Goal: Task Accomplishment & Management: Use online tool/utility

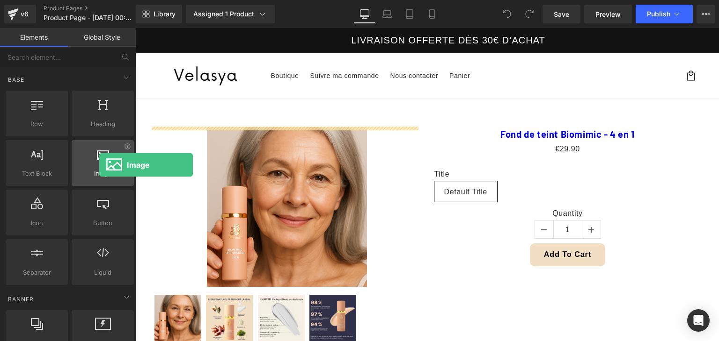
click at [99, 165] on div at bounding box center [102, 158] width 57 height 21
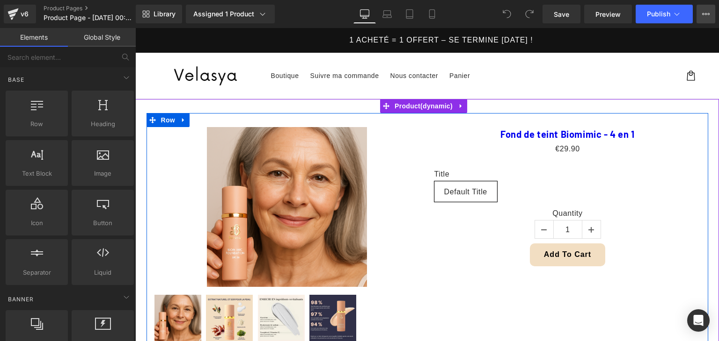
click at [705, 14] on icon at bounding box center [705, 13] width 7 height 7
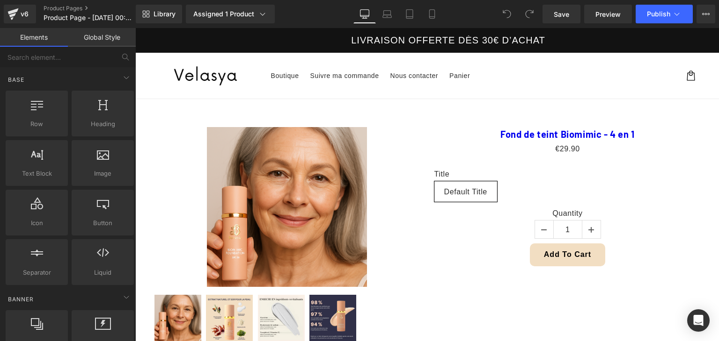
click at [104, 40] on link "Global Style" at bounding box center [102, 37] width 68 height 19
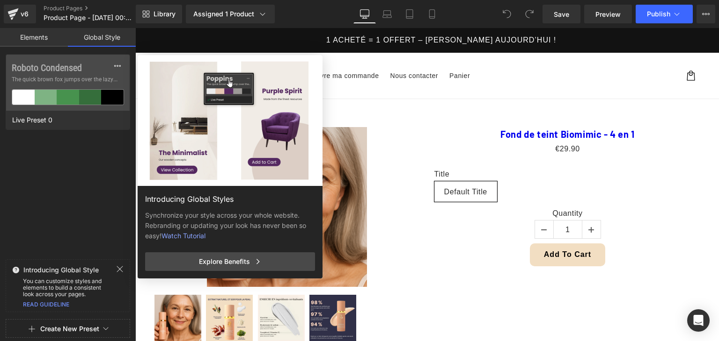
click at [28, 38] on link "Elements" at bounding box center [34, 37] width 68 height 19
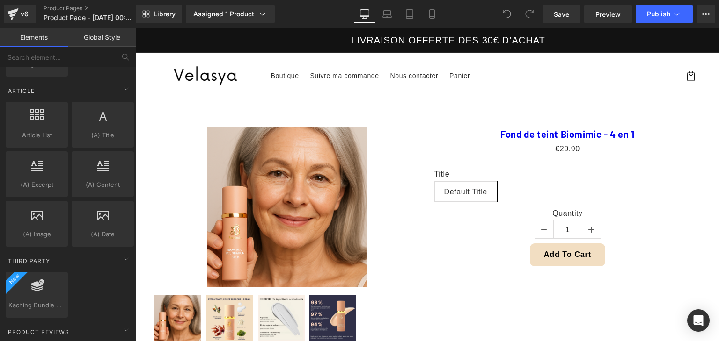
scroll to position [1831, 0]
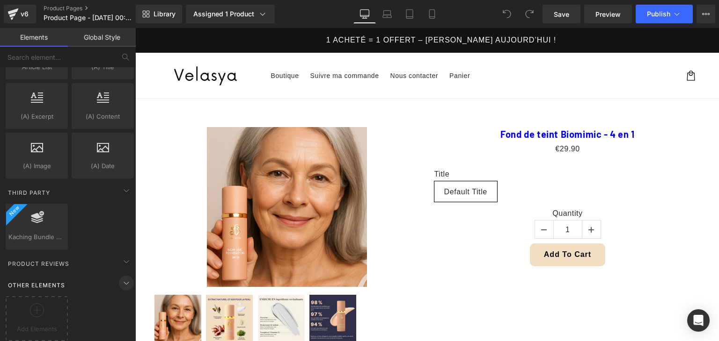
click at [121, 278] on icon at bounding box center [126, 283] width 11 height 11
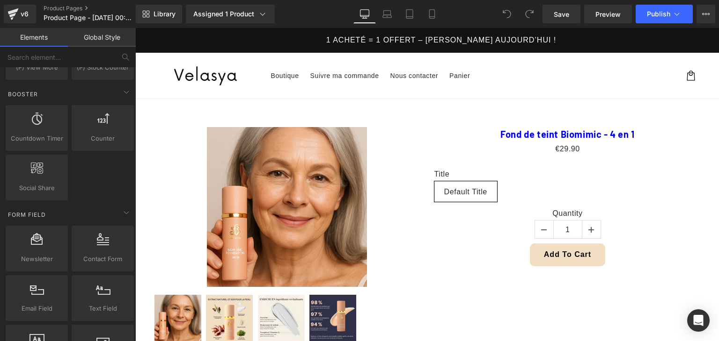
scroll to position [1220, 0]
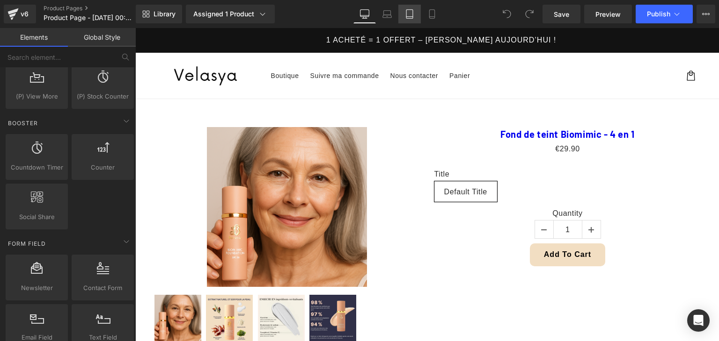
click at [411, 19] on link "Tablet" at bounding box center [409, 14] width 22 height 19
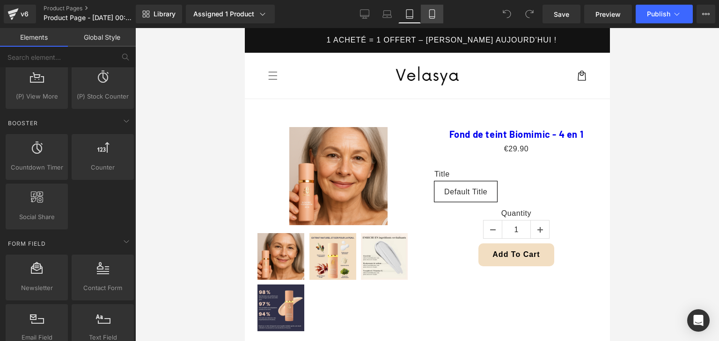
click at [431, 10] on icon at bounding box center [431, 13] width 9 height 9
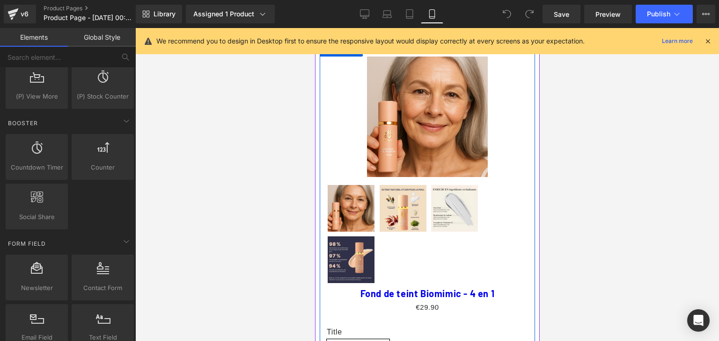
scroll to position [0, 0]
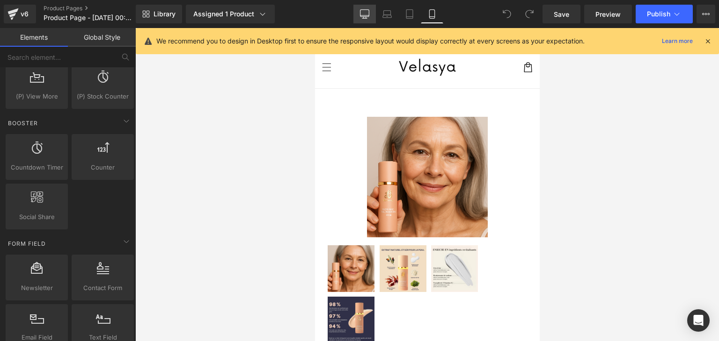
click at [363, 13] on icon at bounding box center [364, 13] width 9 height 9
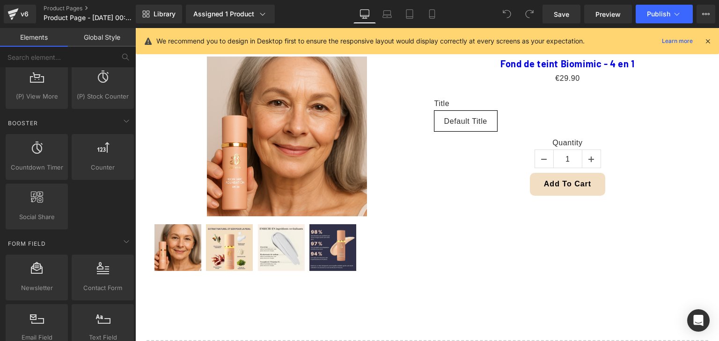
scroll to position [71, 0]
click at [682, 11] on button "Publish" at bounding box center [663, 14] width 57 height 19
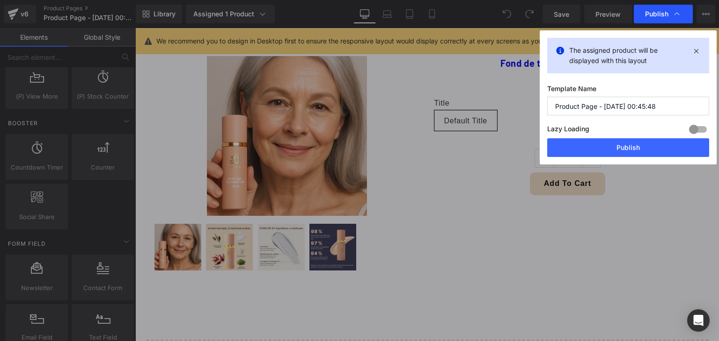
click at [682, 12] on div "Publish" at bounding box center [662, 14] width 59 height 19
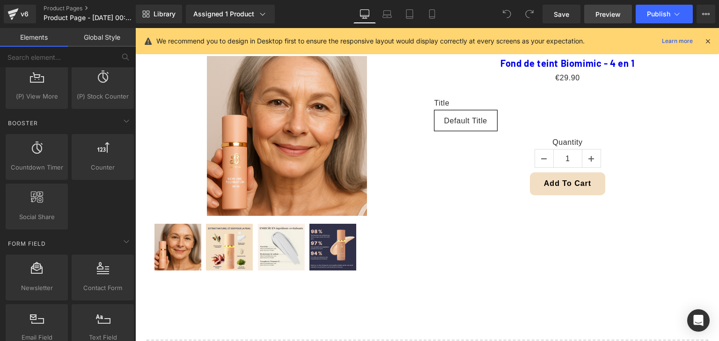
click at [597, 17] on span "Preview" at bounding box center [607, 14] width 25 height 10
